Goal: Browse casually

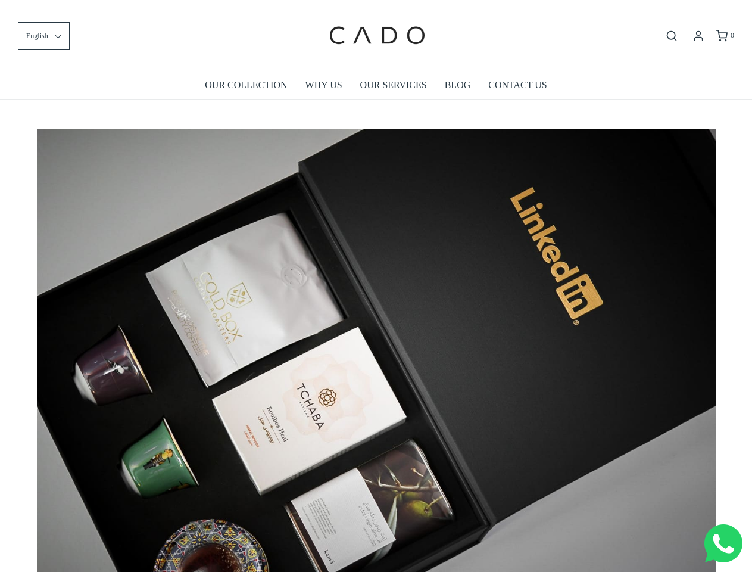
scroll to position [0, 6790]
click at [376, 286] on img at bounding box center [376, 355] width 679 height 453
click at [43, 36] on span "English" at bounding box center [37, 35] width 22 height 11
click at [672, 36] on icon "Open search bar" at bounding box center [672, 36] width 14 height 12
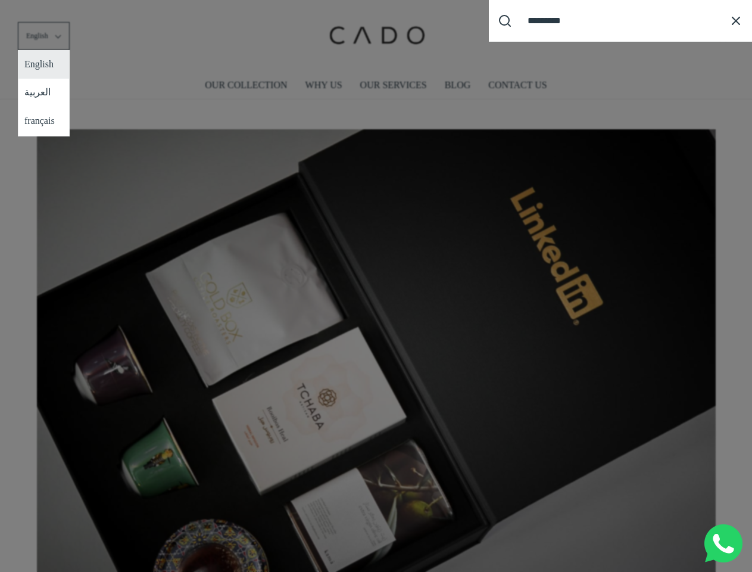
click at [376, 346] on div "Search our site cadogifting Loading..." at bounding box center [376, 286] width 752 height 572
